Goal: Transaction & Acquisition: Obtain resource

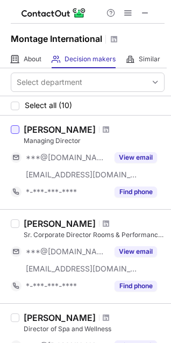
click at [17, 130] on div at bounding box center [15, 129] width 9 height 9
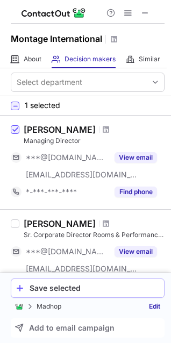
click at [76, 284] on div "Save selected" at bounding box center [95, 288] width 130 height 9
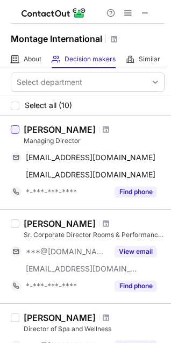
click at [17, 130] on div at bounding box center [15, 129] width 9 height 9
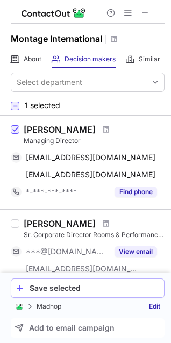
click at [70, 287] on div "Save selected" at bounding box center [95, 288] width 130 height 9
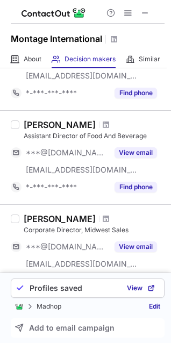
scroll to position [528, 0]
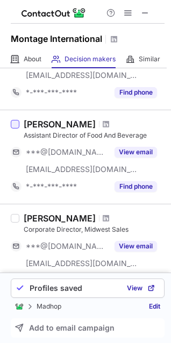
click at [17, 125] on div at bounding box center [15, 124] width 9 height 9
click at [56, 295] on button "Save selected" at bounding box center [88, 288] width 154 height 19
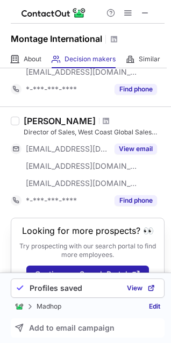
scroll to position [986, 0]
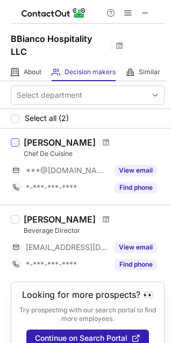
click at [16, 144] on div at bounding box center [15, 142] width 9 height 9
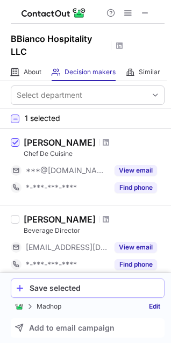
click at [78, 291] on div "Save selected" at bounding box center [95, 288] width 130 height 9
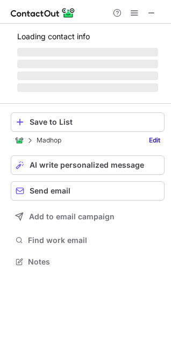
scroll to position [268, 171]
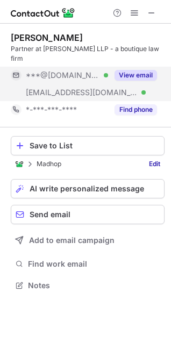
click at [143, 70] on button "View email" at bounding box center [136, 75] width 42 height 11
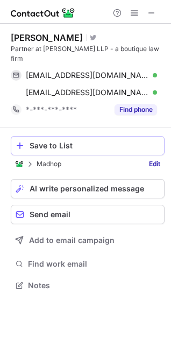
click at [105, 141] on div "Save to List" at bounding box center [95, 145] width 130 height 9
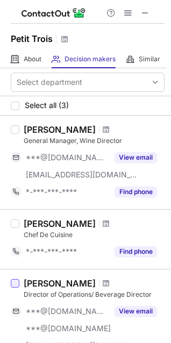
click at [15, 286] on div at bounding box center [15, 283] width 9 height 9
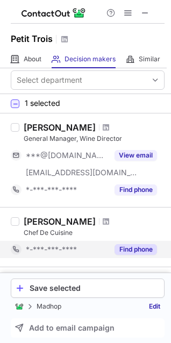
scroll to position [4, 0]
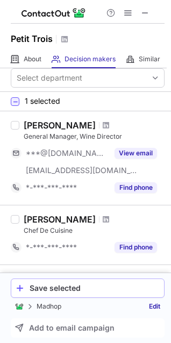
click at [72, 287] on div "Save selected" at bounding box center [95, 288] width 130 height 9
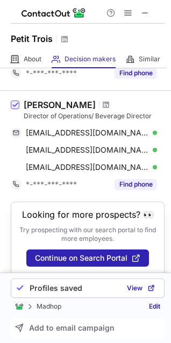
scroll to position [189, 0]
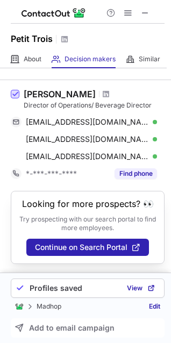
click at [15, 91] on span at bounding box center [15, 94] width 9 height 9
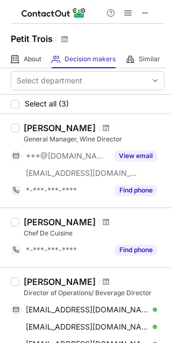
scroll to position [0, 0]
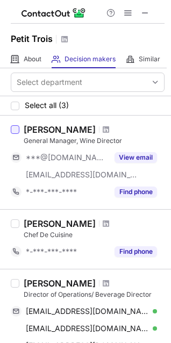
click at [18, 132] on div at bounding box center [15, 129] width 9 height 9
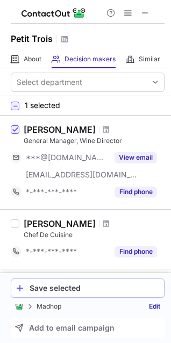
click at [70, 289] on div "Save selected" at bounding box center [95, 288] width 130 height 9
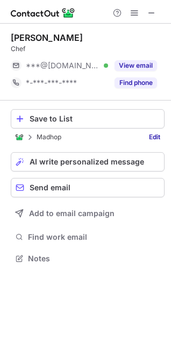
scroll to position [251, 171]
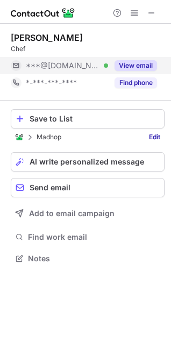
click at [136, 67] on button "View email" at bounding box center [136, 65] width 42 height 11
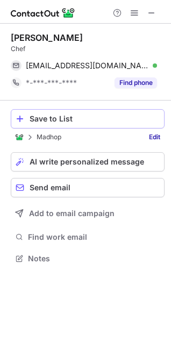
click at [89, 120] on div "Save to List" at bounding box center [95, 119] width 130 height 9
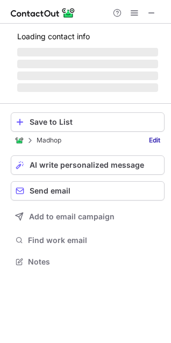
scroll to position [268, 171]
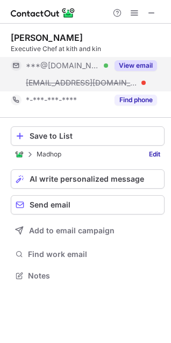
click at [129, 62] on button "View email" at bounding box center [136, 65] width 42 height 11
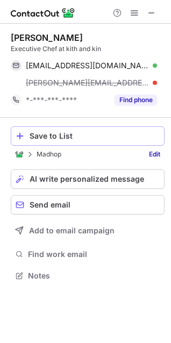
click at [69, 133] on div "Save to List" at bounding box center [95, 136] width 130 height 9
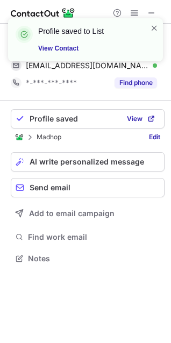
scroll to position [251, 171]
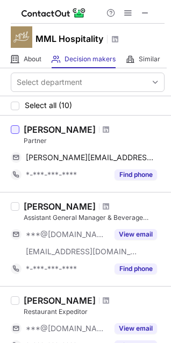
click at [16, 131] on div at bounding box center [15, 129] width 9 height 9
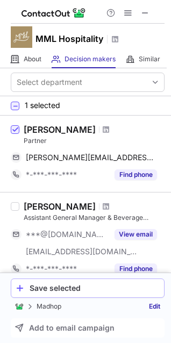
click at [69, 288] on div "Save selected" at bounding box center [95, 288] width 130 height 9
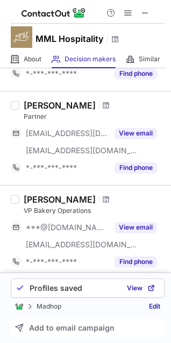
scroll to position [994, 0]
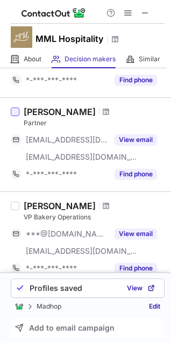
click at [17, 112] on div at bounding box center [15, 112] width 9 height 9
click at [68, 286] on div "Save selected" at bounding box center [95, 288] width 130 height 9
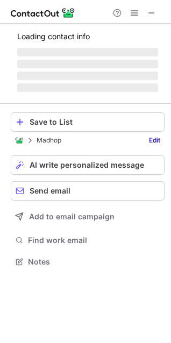
scroll to position [251, 171]
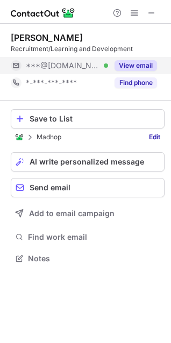
click at [145, 63] on button "View email" at bounding box center [136, 65] width 42 height 11
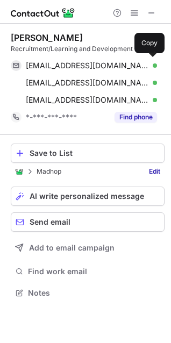
scroll to position [286, 171]
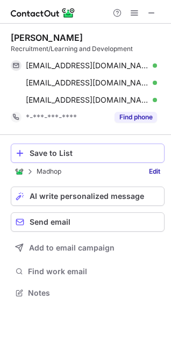
click at [91, 152] on div "Save to List" at bounding box center [95, 153] width 130 height 9
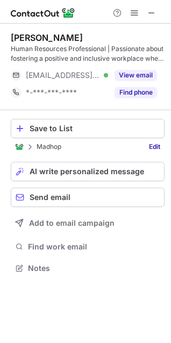
scroll to position [261, 171]
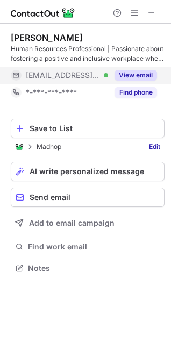
click at [145, 74] on button "View email" at bounding box center [136, 75] width 42 height 11
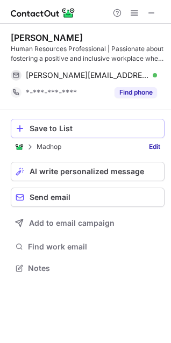
click at [72, 130] on div "Save to List" at bounding box center [95, 128] width 130 height 9
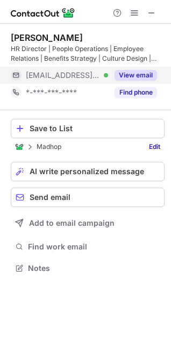
click at [137, 75] on button "View email" at bounding box center [136, 75] width 42 height 11
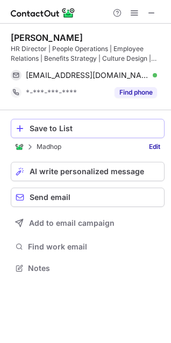
click at [87, 129] on div "Save to List" at bounding box center [95, 128] width 130 height 9
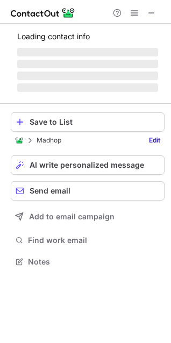
scroll to position [251, 171]
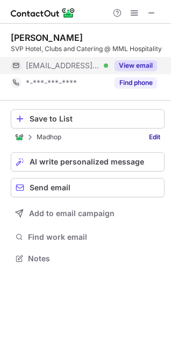
click at [133, 66] on button "View email" at bounding box center [136, 65] width 42 height 11
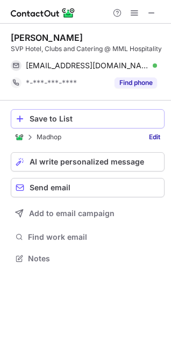
click at [122, 117] on div "Save to List" at bounding box center [95, 119] width 130 height 9
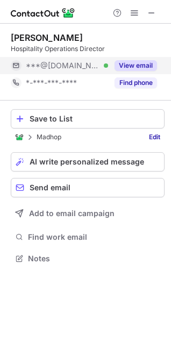
click at [130, 66] on button "View email" at bounding box center [136, 65] width 42 height 11
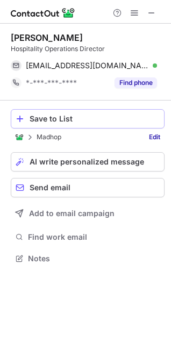
click at [74, 125] on button "Save to List" at bounding box center [88, 118] width 154 height 19
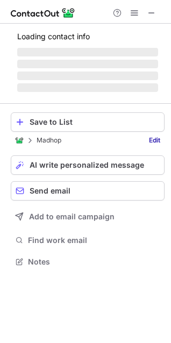
scroll to position [261, 171]
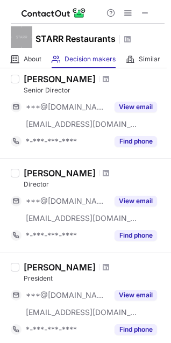
scroll to position [617, 0]
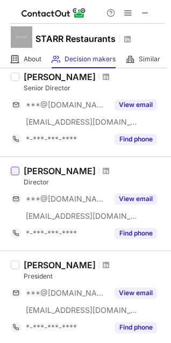
click at [16, 169] on div at bounding box center [15, 171] width 9 height 9
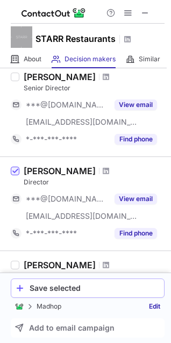
click at [56, 287] on div "Save selected" at bounding box center [95, 288] width 130 height 9
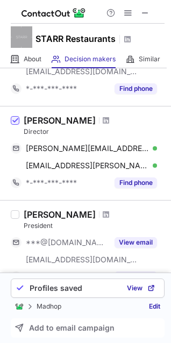
scroll to position [652, 0]
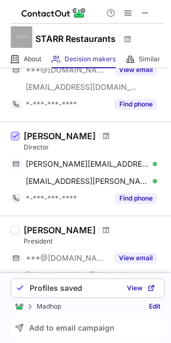
click at [15, 132] on span at bounding box center [15, 136] width 9 height 9
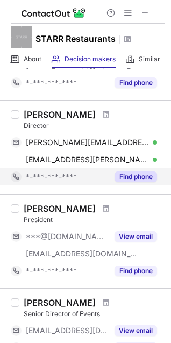
scroll to position [674, 0]
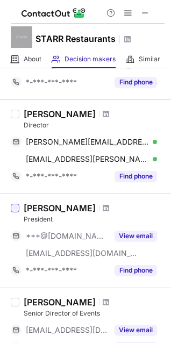
click at [15, 205] on div at bounding box center [15, 208] width 9 height 9
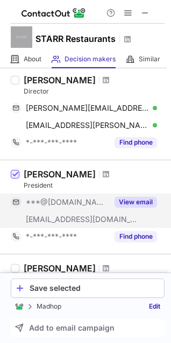
scroll to position [709, 0]
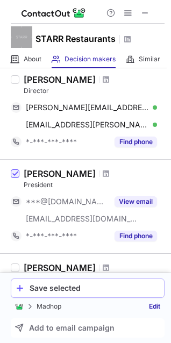
click at [80, 289] on div "Save selected" at bounding box center [95, 288] width 130 height 9
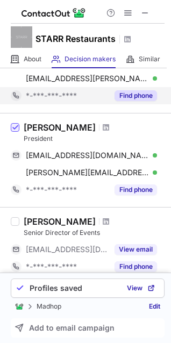
scroll to position [757, 0]
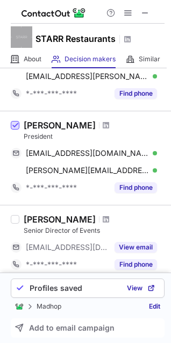
click at [15, 125] on span at bounding box center [15, 126] width 9 height 9
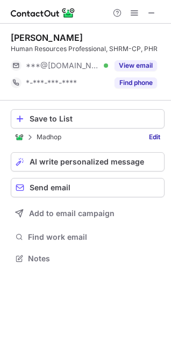
scroll to position [251, 171]
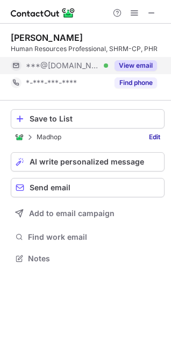
click at [126, 65] on button "View email" at bounding box center [136, 65] width 42 height 11
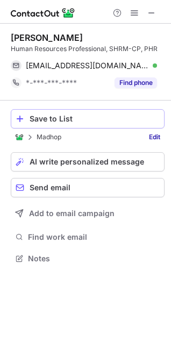
click at [78, 118] on div "Save to List" at bounding box center [95, 119] width 130 height 9
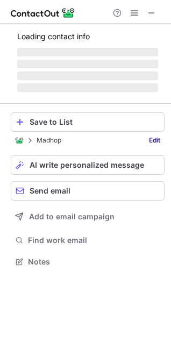
scroll to position [278, 171]
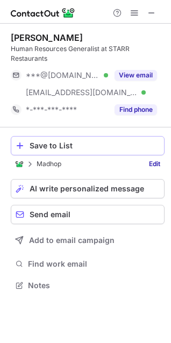
click at [65, 147] on div "Save to List" at bounding box center [95, 145] width 130 height 9
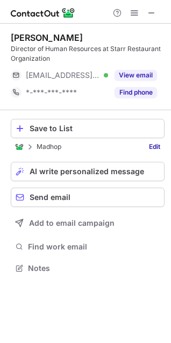
scroll to position [261, 171]
click at [71, 129] on div "Save to List" at bounding box center [95, 128] width 130 height 9
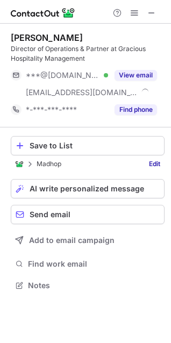
scroll to position [278, 171]
click at [112, 144] on div "Save to List" at bounding box center [95, 145] width 130 height 9
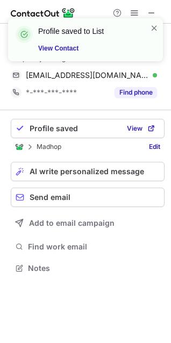
scroll to position [261, 171]
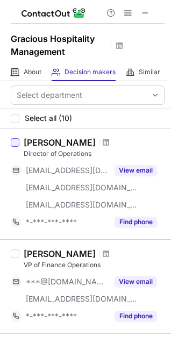
click at [18, 141] on div at bounding box center [15, 142] width 9 height 9
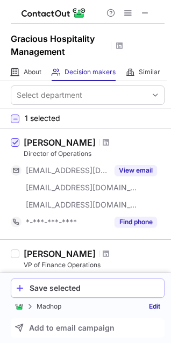
click at [63, 287] on div "Save selected" at bounding box center [95, 288] width 130 height 9
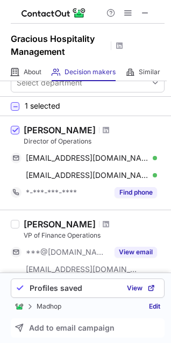
scroll to position [0, 0]
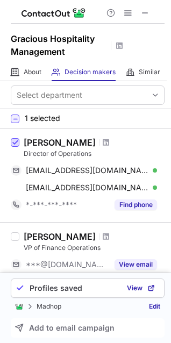
click at [15, 140] on span at bounding box center [15, 143] width 9 height 9
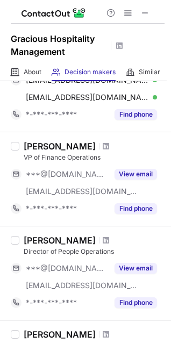
scroll to position [126, 0]
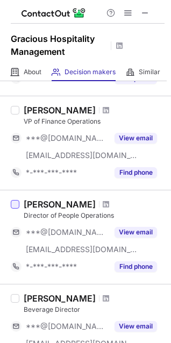
click at [18, 205] on div at bounding box center [15, 204] width 9 height 9
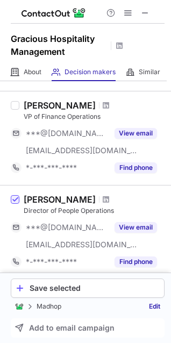
scroll to position [138, 0]
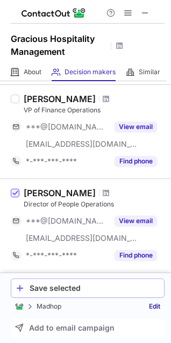
click at [64, 291] on div "Save selected" at bounding box center [95, 288] width 130 height 9
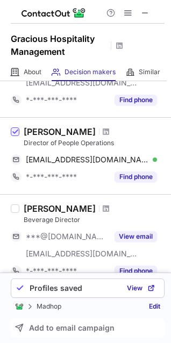
scroll to position [202, 0]
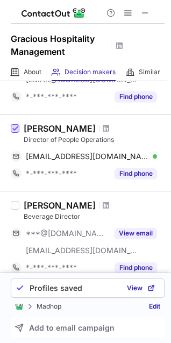
click at [16, 130] on span at bounding box center [15, 129] width 9 height 9
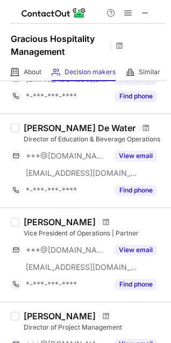
scroll to position [457, 0]
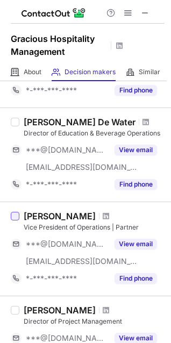
click at [13, 218] on div at bounding box center [15, 216] width 9 height 9
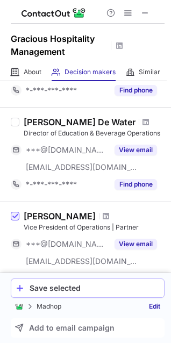
click at [84, 286] on div "Save selected" at bounding box center [95, 288] width 130 height 9
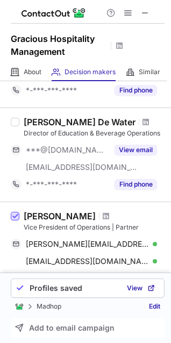
click at [13, 213] on span at bounding box center [15, 216] width 9 height 9
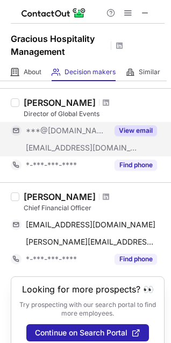
scroll to position [773, 0]
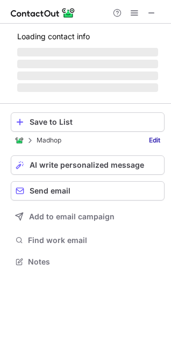
scroll to position [268, 171]
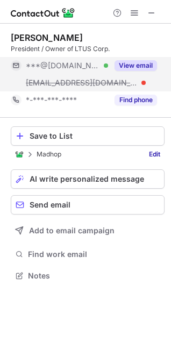
click at [147, 64] on button "View email" at bounding box center [136, 65] width 42 height 11
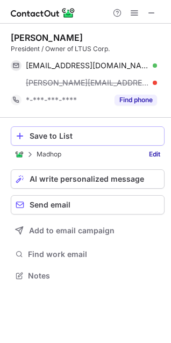
click at [96, 135] on div "Save to List" at bounding box center [95, 136] width 130 height 9
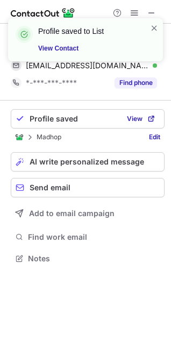
scroll to position [251, 171]
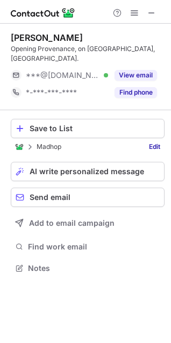
scroll to position [261, 171]
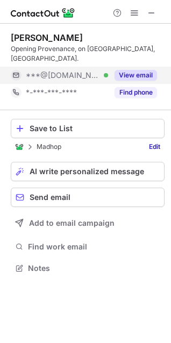
click at [131, 74] on button "View email" at bounding box center [136, 75] width 42 height 11
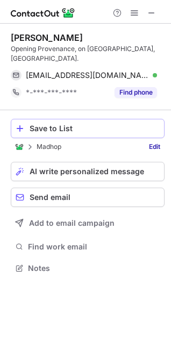
click at [99, 132] on div "Save to List" at bounding box center [95, 128] width 130 height 9
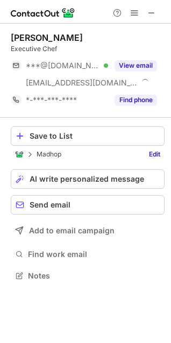
scroll to position [268, 171]
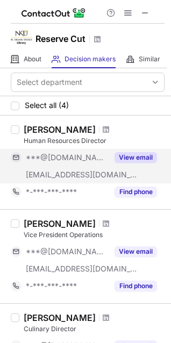
click at [133, 154] on button "View email" at bounding box center [136, 157] width 42 height 11
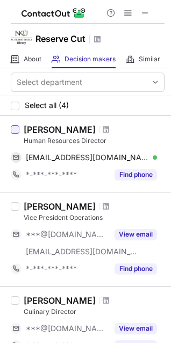
click at [13, 129] on div at bounding box center [15, 129] width 9 height 9
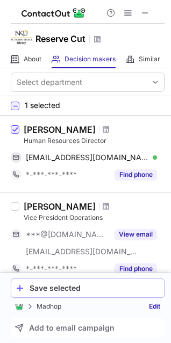
click at [73, 287] on div "Save selected" at bounding box center [95, 288] width 130 height 9
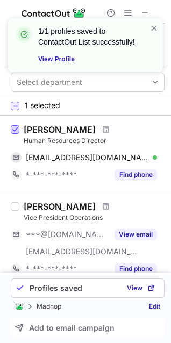
click at [15, 129] on span at bounding box center [15, 130] width 9 height 9
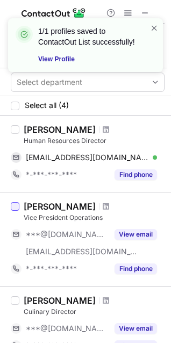
click at [15, 204] on div at bounding box center [15, 206] width 9 height 9
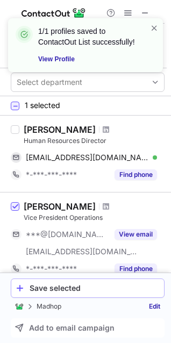
click at [60, 287] on div "Save selected" at bounding box center [95, 288] width 130 height 9
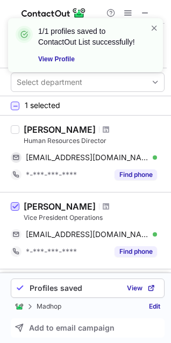
click at [14, 205] on span at bounding box center [15, 207] width 9 height 9
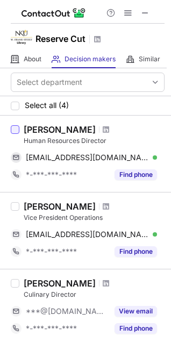
click at [17, 130] on div at bounding box center [15, 129] width 9 height 9
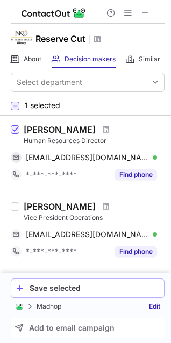
click at [85, 288] on div "Save selected" at bounding box center [95, 288] width 130 height 9
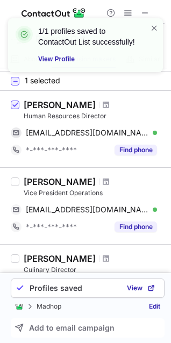
scroll to position [36, 0]
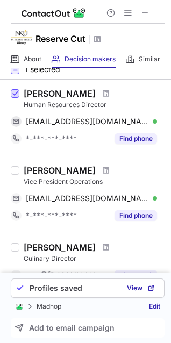
click at [17, 93] on span at bounding box center [15, 94] width 9 height 9
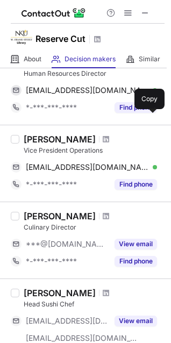
scroll to position [69, 0]
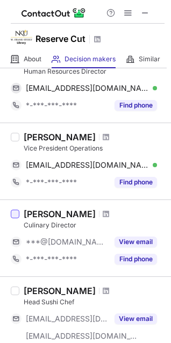
click at [13, 214] on div at bounding box center [15, 214] width 9 height 9
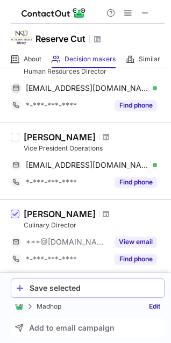
click at [78, 291] on div "Save selected" at bounding box center [95, 288] width 130 height 9
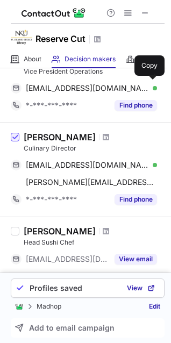
scroll to position [148, 0]
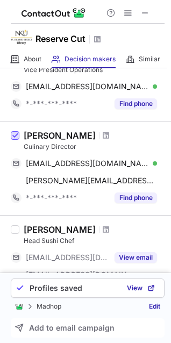
click at [13, 136] on span at bounding box center [15, 136] width 9 height 9
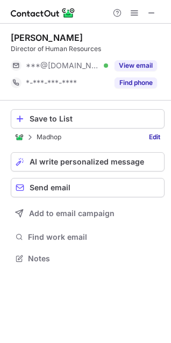
scroll to position [251, 171]
click at [93, 118] on div "Save to List" at bounding box center [95, 119] width 130 height 9
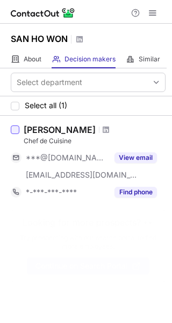
click at [15, 132] on div at bounding box center [15, 129] width 9 height 9
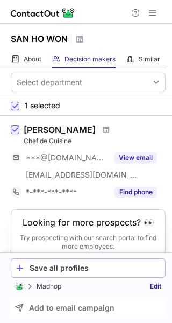
click at [98, 267] on div "Save all profiles" at bounding box center [95, 268] width 131 height 9
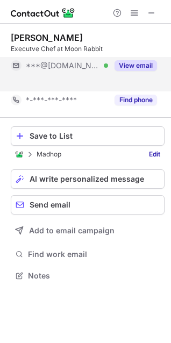
scroll to position [251, 171]
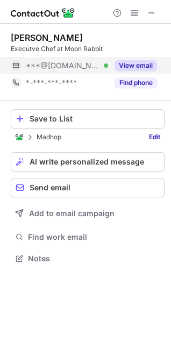
click at [139, 66] on button "View email" at bounding box center [136, 65] width 42 height 11
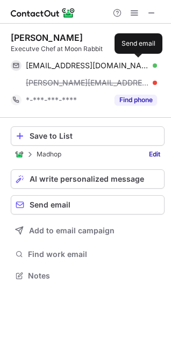
scroll to position [268, 171]
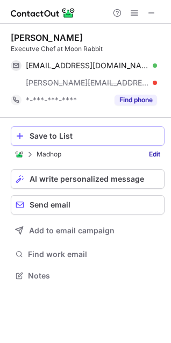
click at [92, 134] on div "Save to List" at bounding box center [95, 136] width 130 height 9
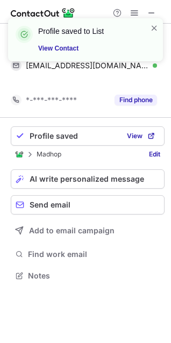
scroll to position [251, 171]
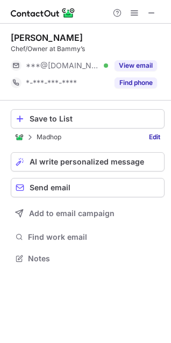
scroll to position [251, 171]
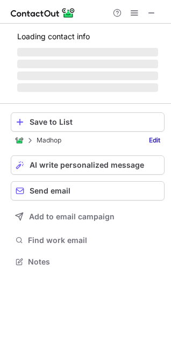
scroll to position [251, 171]
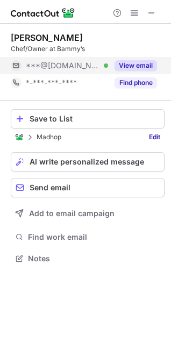
click at [131, 63] on button "View email" at bounding box center [136, 65] width 42 height 11
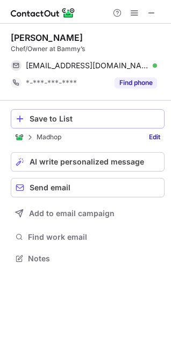
click at [93, 120] on div "Save to List" at bounding box center [95, 119] width 130 height 9
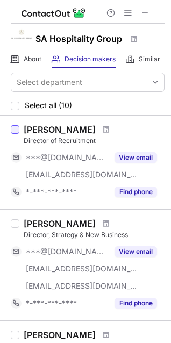
click at [16, 129] on div at bounding box center [15, 129] width 9 height 9
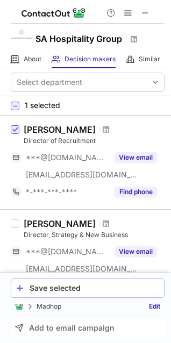
click at [79, 285] on div "Save selected" at bounding box center [95, 288] width 130 height 9
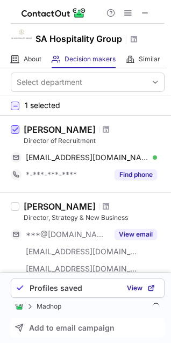
click at [15, 130] on span at bounding box center [15, 130] width 9 height 9
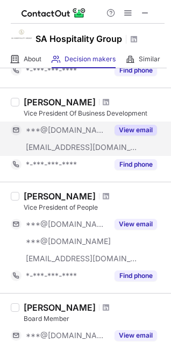
scroll to position [216, 0]
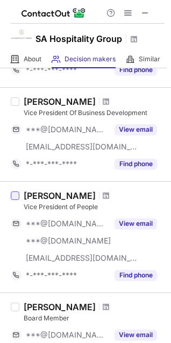
click at [17, 196] on div at bounding box center [15, 195] width 9 height 9
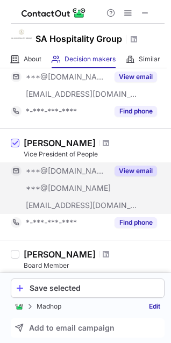
scroll to position [269, 0]
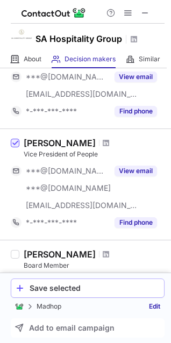
click at [88, 283] on button "Save selected" at bounding box center [88, 288] width 154 height 19
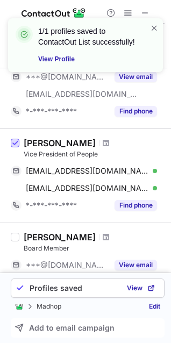
click at [12, 142] on span at bounding box center [15, 143] width 9 height 9
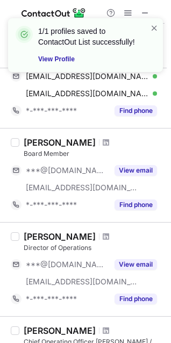
scroll to position [373, 0]
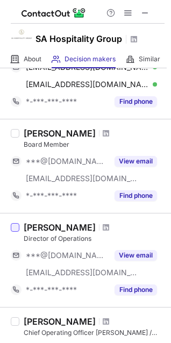
click at [11, 227] on div at bounding box center [15, 227] width 9 height 9
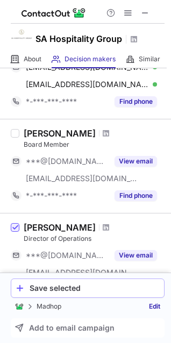
click at [61, 288] on div "Save selected" at bounding box center [95, 288] width 130 height 9
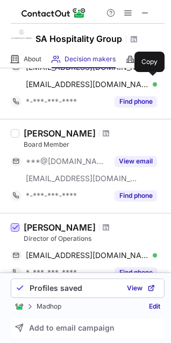
click at [14, 226] on span at bounding box center [15, 228] width 9 height 9
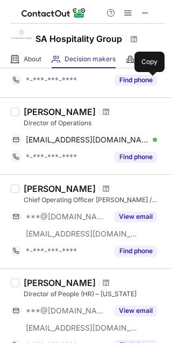
scroll to position [489, 0]
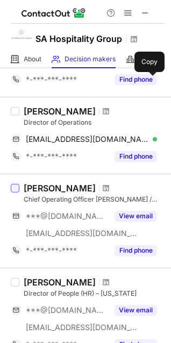
click at [16, 189] on div at bounding box center [15, 188] width 9 height 9
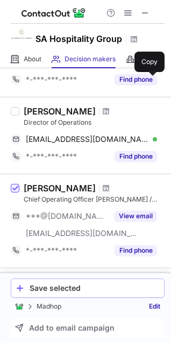
click at [66, 291] on div "Save selected" at bounding box center [95, 288] width 130 height 9
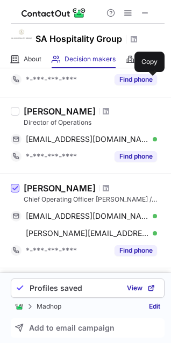
click at [11, 184] on span at bounding box center [15, 188] width 9 height 9
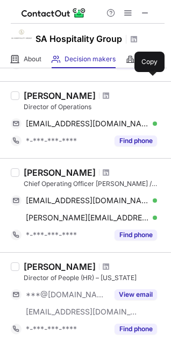
scroll to position [507, 0]
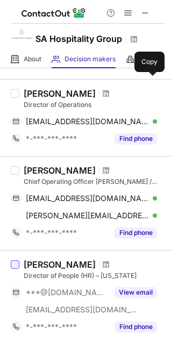
click at [16, 265] on div at bounding box center [15, 264] width 9 height 9
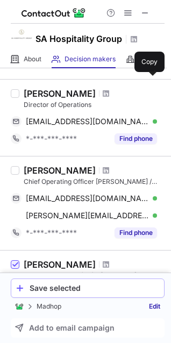
click at [99, 287] on div "Save selected" at bounding box center [95, 288] width 130 height 9
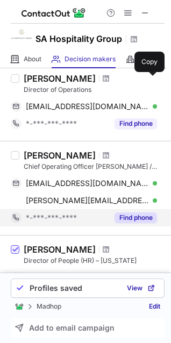
scroll to position [560, 0]
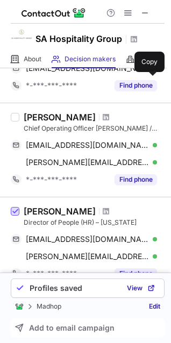
click at [17, 213] on span at bounding box center [15, 212] width 9 height 9
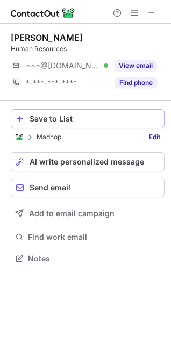
scroll to position [251, 171]
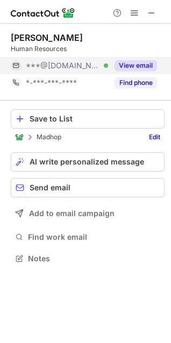
click at [147, 61] on button "View email" at bounding box center [136, 65] width 42 height 11
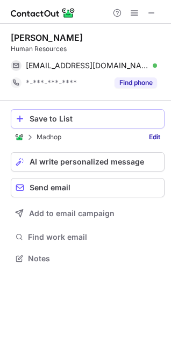
click at [68, 120] on div "Save to List" at bounding box center [95, 119] width 130 height 9
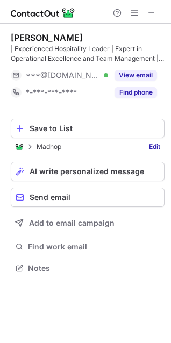
scroll to position [261, 171]
click at [76, 124] on div "Save to List" at bounding box center [95, 128] width 130 height 9
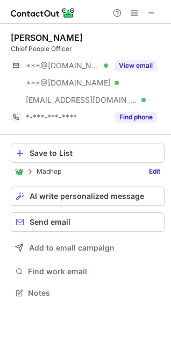
scroll to position [286, 171]
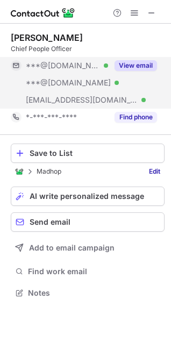
click at [147, 66] on button "View email" at bounding box center [136, 65] width 42 height 11
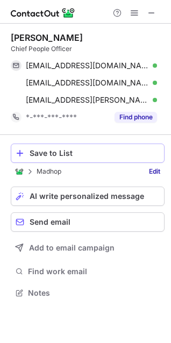
click at [135, 151] on div "Save to List" at bounding box center [95, 153] width 130 height 9
click at [133, 155] on span "View" at bounding box center [135, 154] width 16 height 8
